Goal: Register for event/course

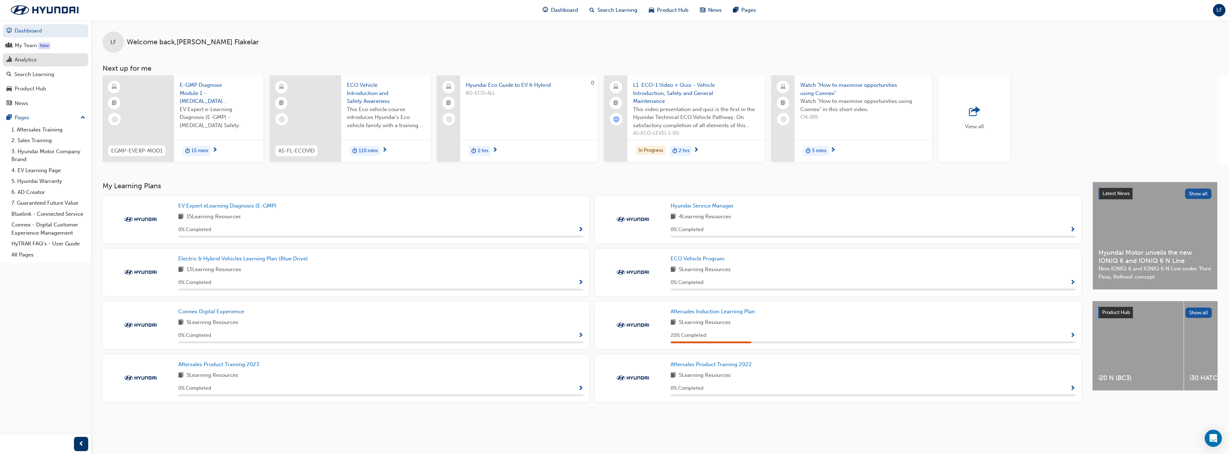
click at [27, 59] on div "Analytics" at bounding box center [26, 60] width 22 height 8
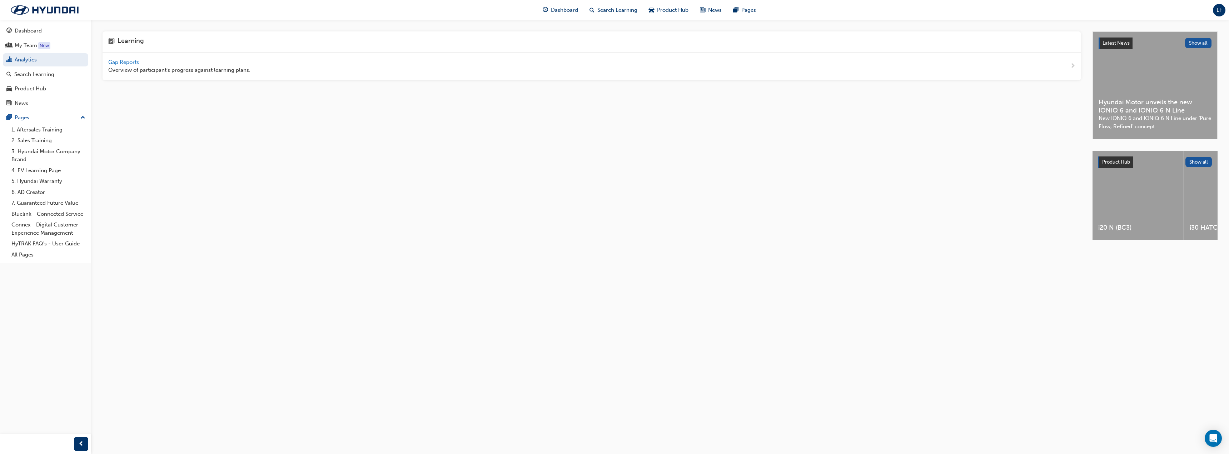
click at [123, 62] on span "Gap Reports" at bounding box center [124, 62] width 32 height 6
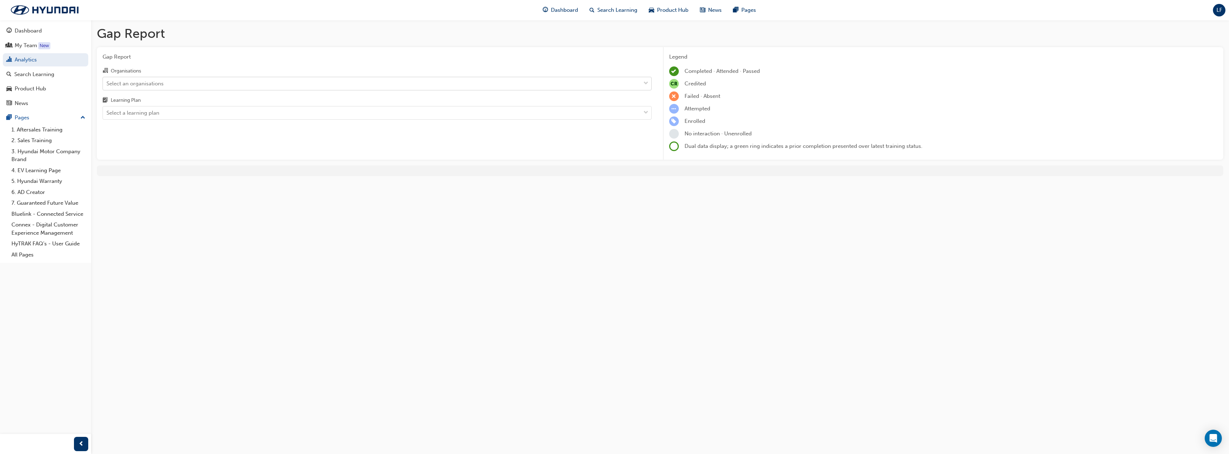
click at [132, 85] on div "Select an organisations" at bounding box center [134, 83] width 57 height 8
click at [107, 85] on input "Organisations Select an organisations" at bounding box center [106, 83] width 1 height 6
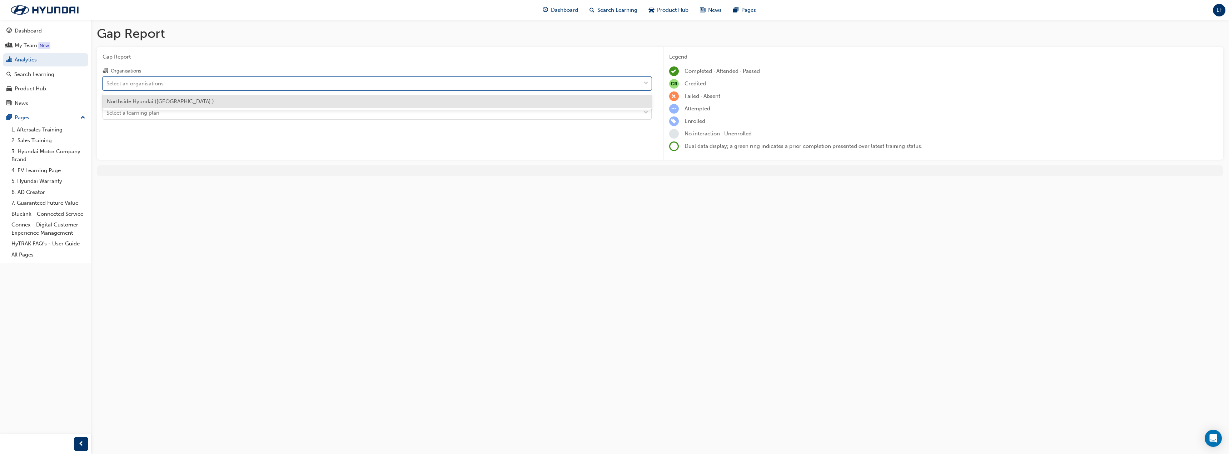
click at [135, 101] on span "Northside Hyundai ([GEOGRAPHIC_DATA] )" at bounding box center [160, 101] width 107 height 6
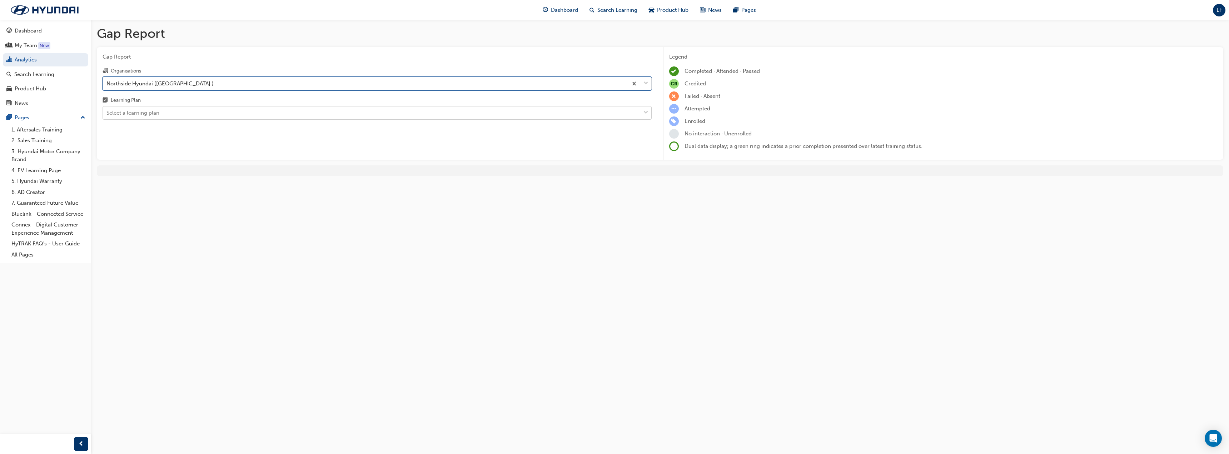
click at [131, 118] on div "Select a learning plan" at bounding box center [372, 113] width 538 height 13
click at [107, 116] on input "Learning Plan Select a learning plan" at bounding box center [106, 113] width 1 height 6
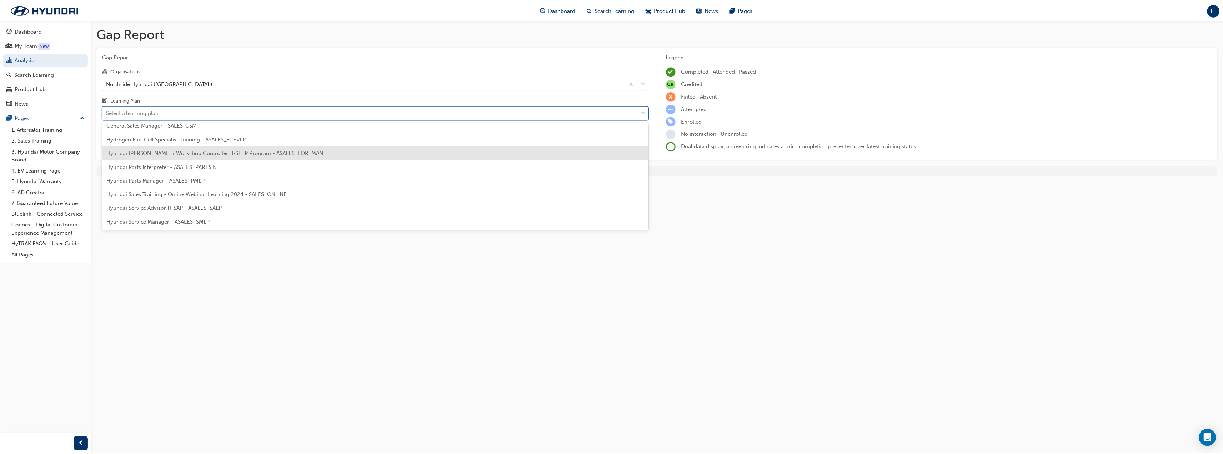
scroll to position [179, 0]
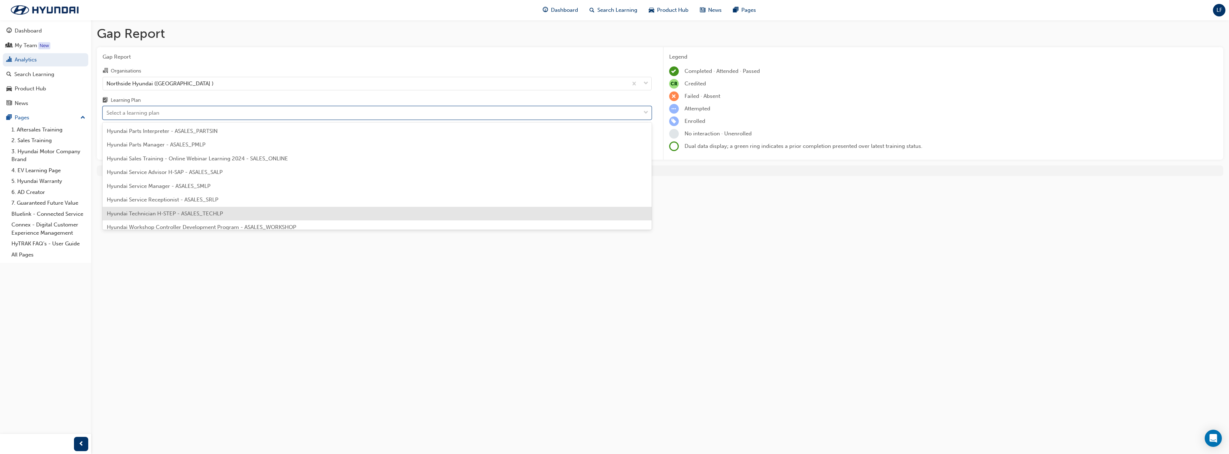
click at [138, 216] on span "Hyundai Technician H-STEP - ASALES_TECHLP" at bounding box center [165, 213] width 116 height 6
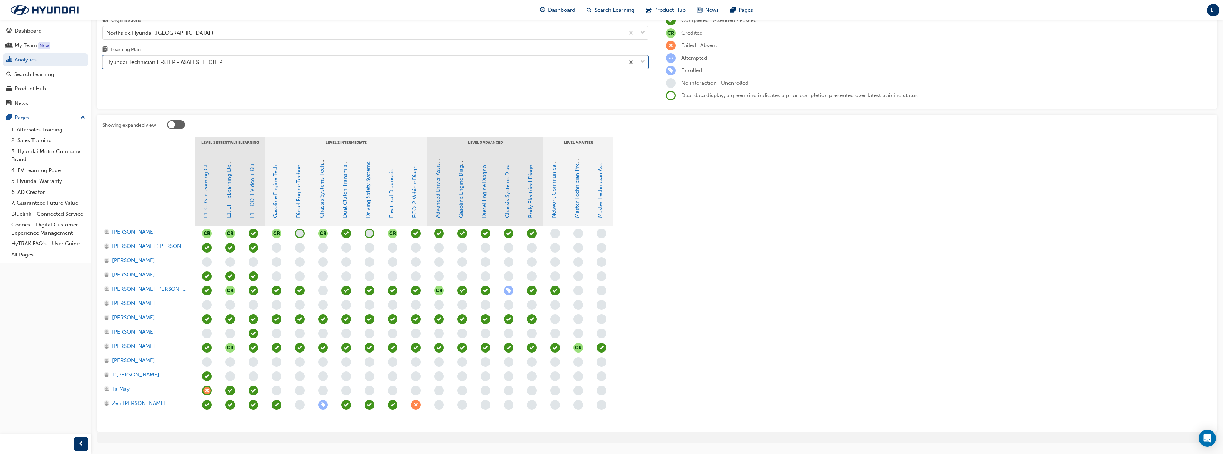
scroll to position [69, 0]
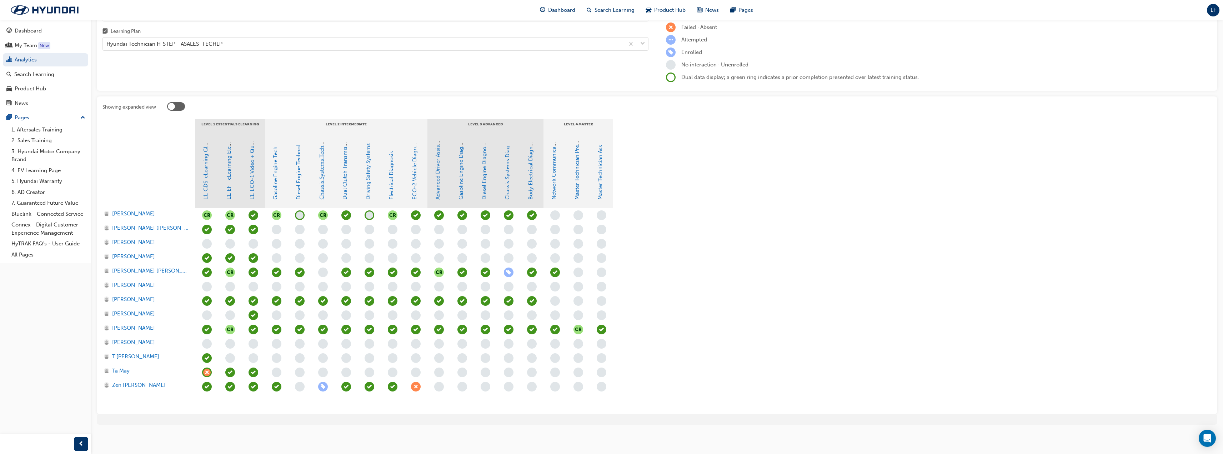
click at [322, 185] on link "Chassis Systems Technology" at bounding box center [322, 164] width 6 height 71
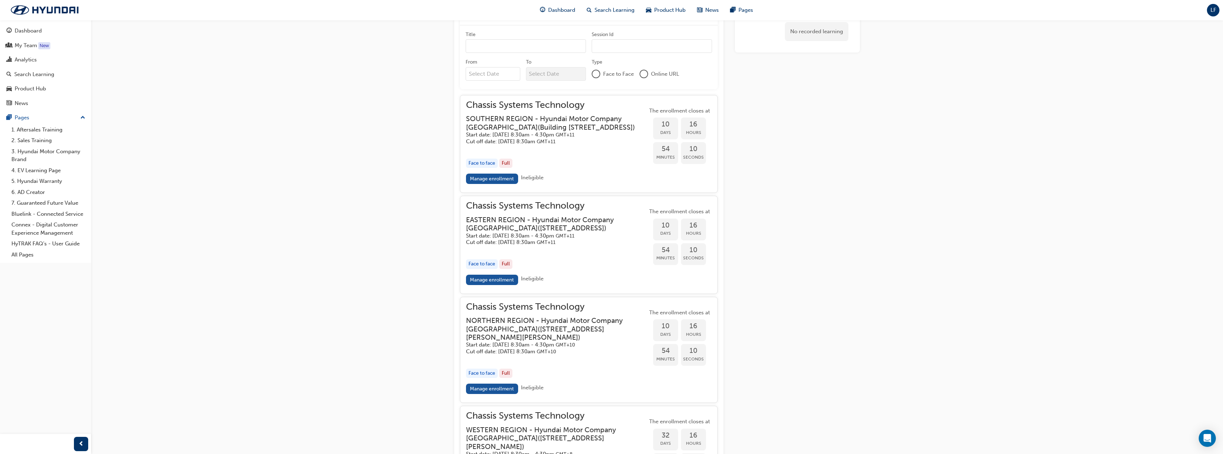
scroll to position [584, 0]
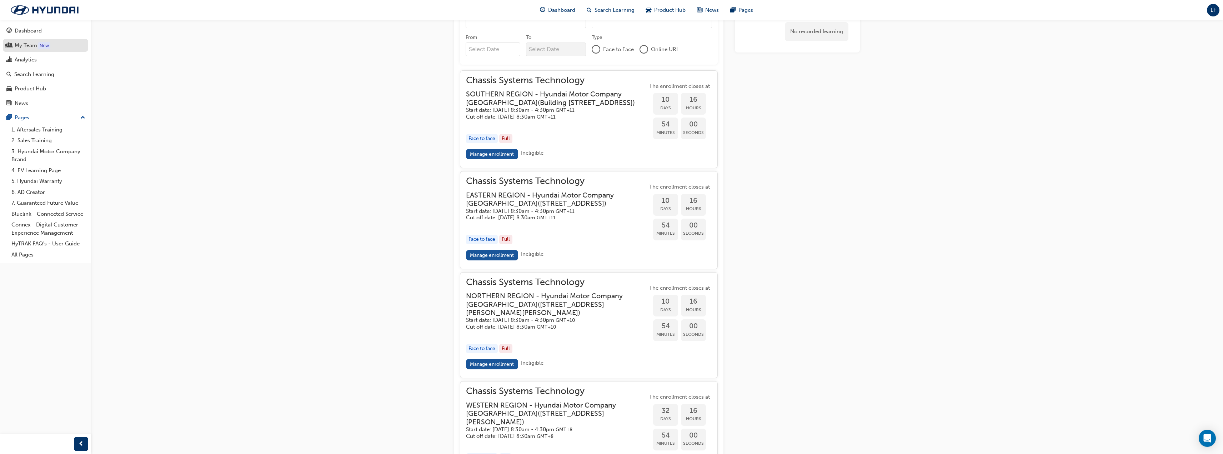
click at [27, 47] on div "My Team" at bounding box center [26, 45] width 23 height 8
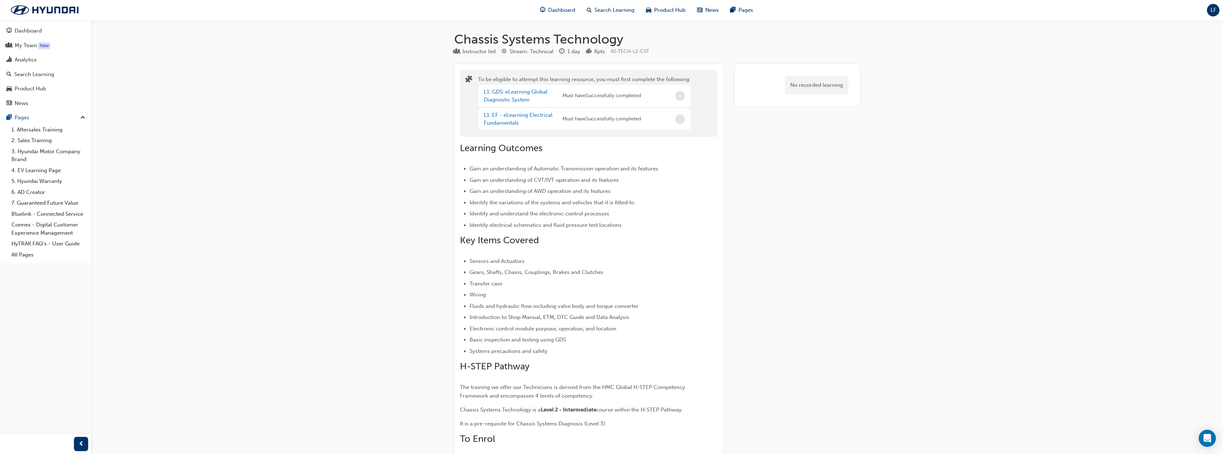
scroll to position [584, 0]
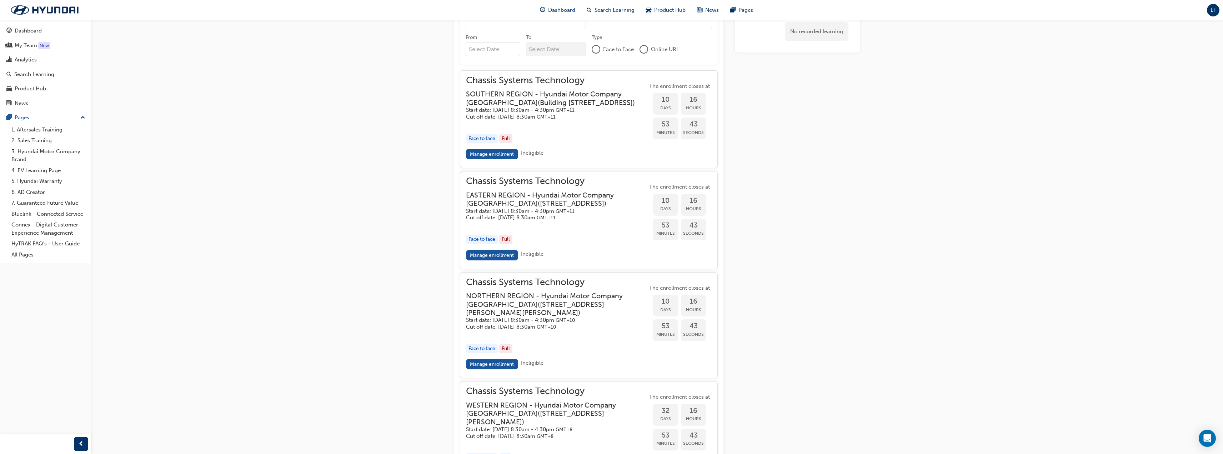
scroll to position [69, 0]
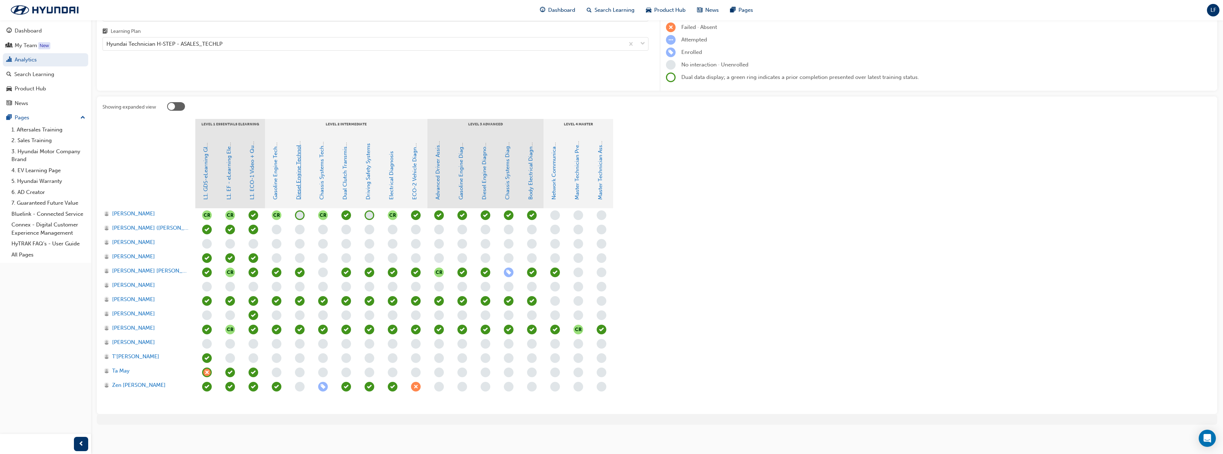
click at [299, 163] on link "Diesel Engine Technology" at bounding box center [298, 168] width 6 height 64
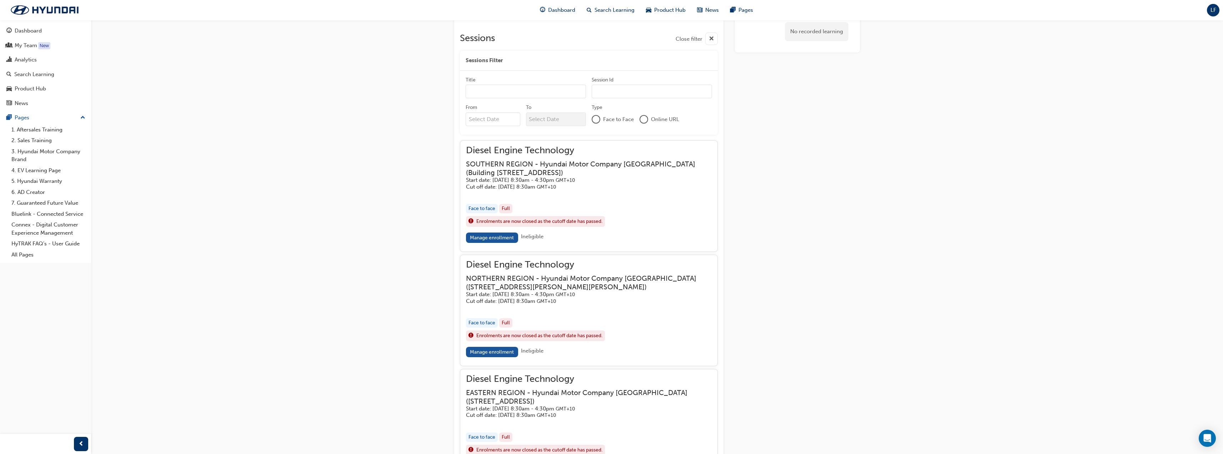
scroll to position [491, 0]
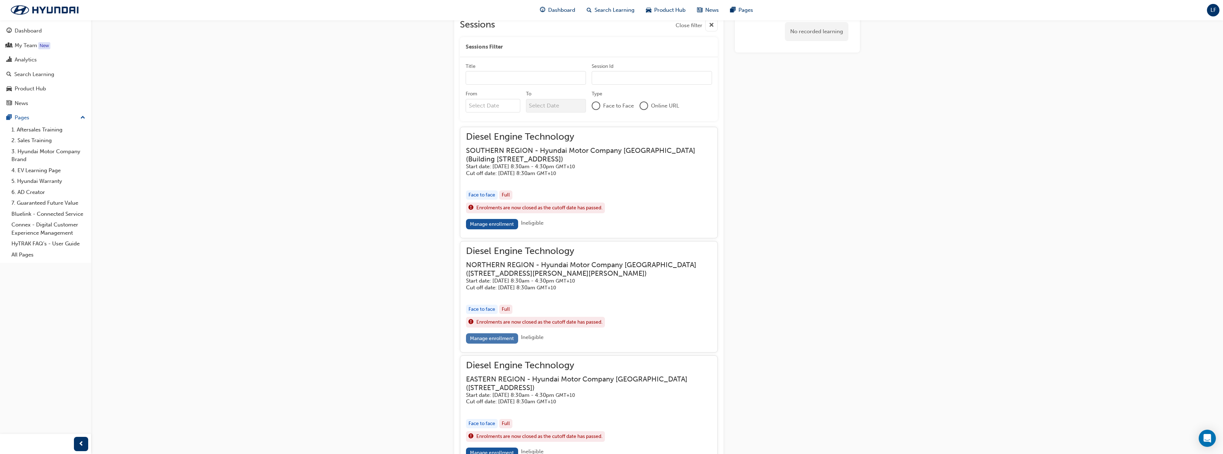
click at [481, 340] on link "Manage enrollment" at bounding box center [492, 338] width 52 height 10
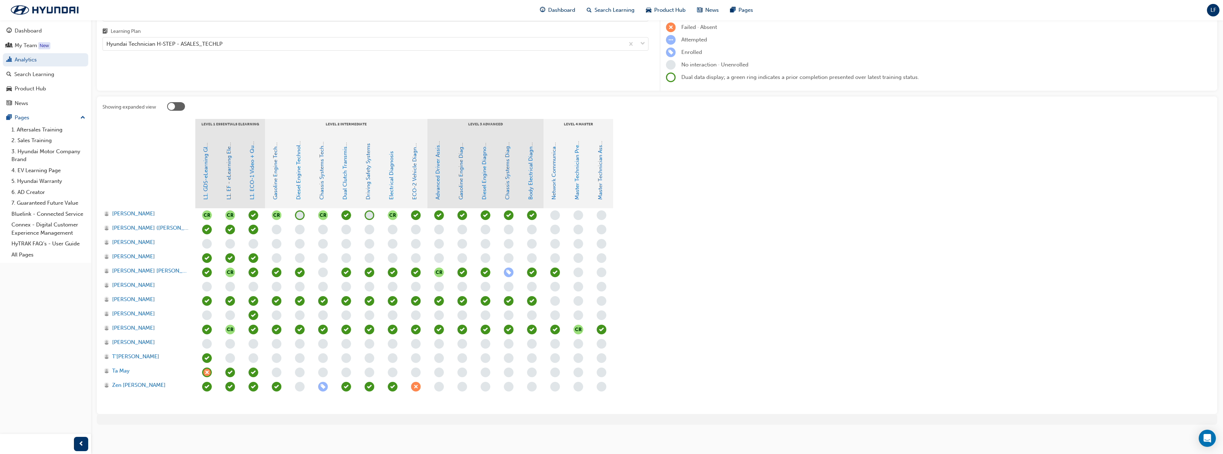
scroll to position [69, 0]
click at [322, 186] on link "Chassis Systems Technology" at bounding box center [322, 164] width 6 height 71
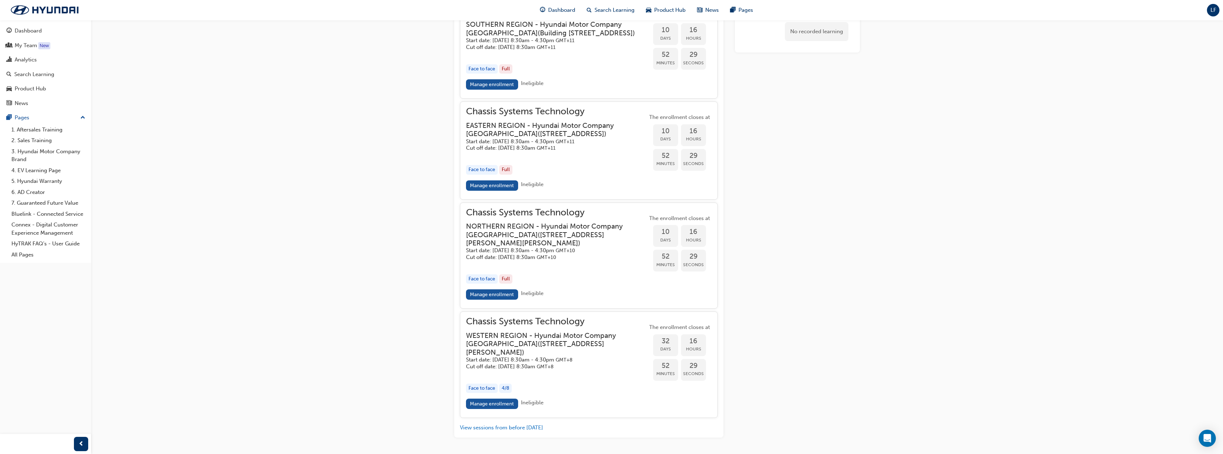
scroll to position [655, 0]
click at [486, 299] on link "Manage enrollment" at bounding box center [492, 294] width 52 height 10
